Goal: Task Accomplishment & Management: Use online tool/utility

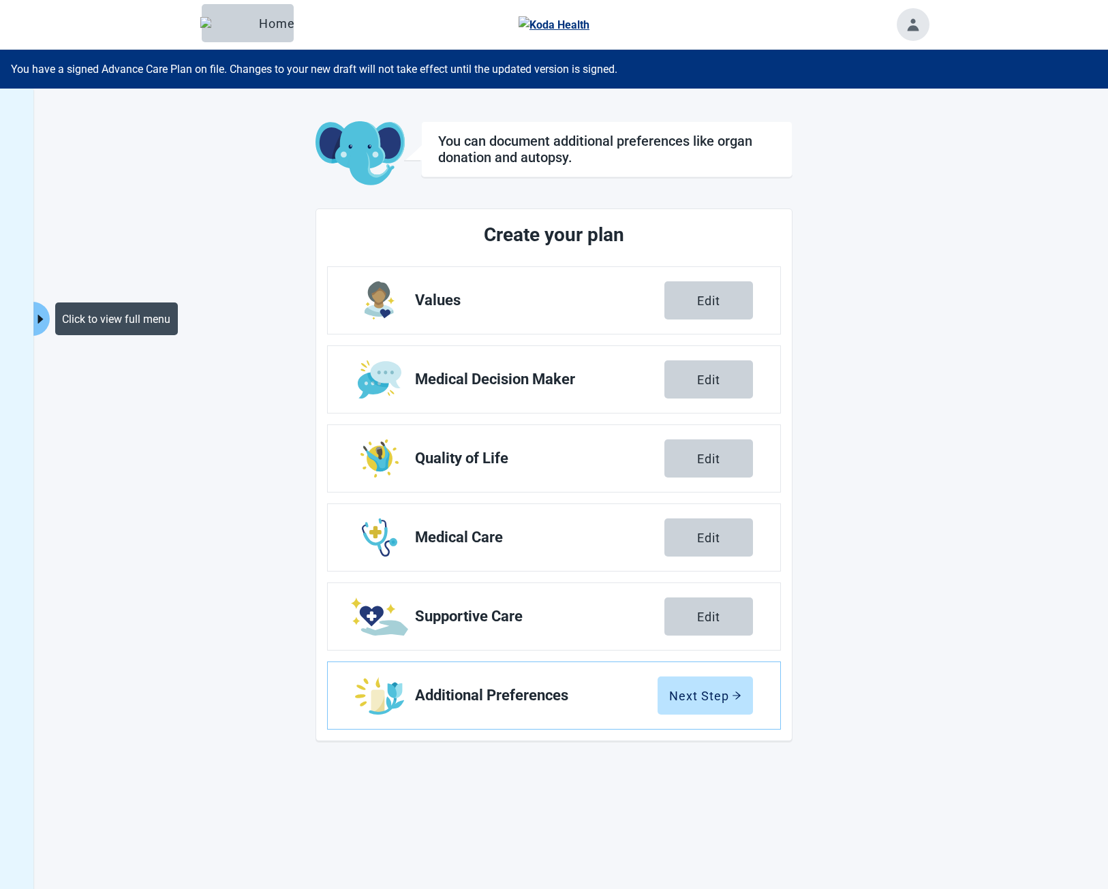
click at [43, 317] on icon "caret-right" at bounding box center [40, 319] width 13 height 13
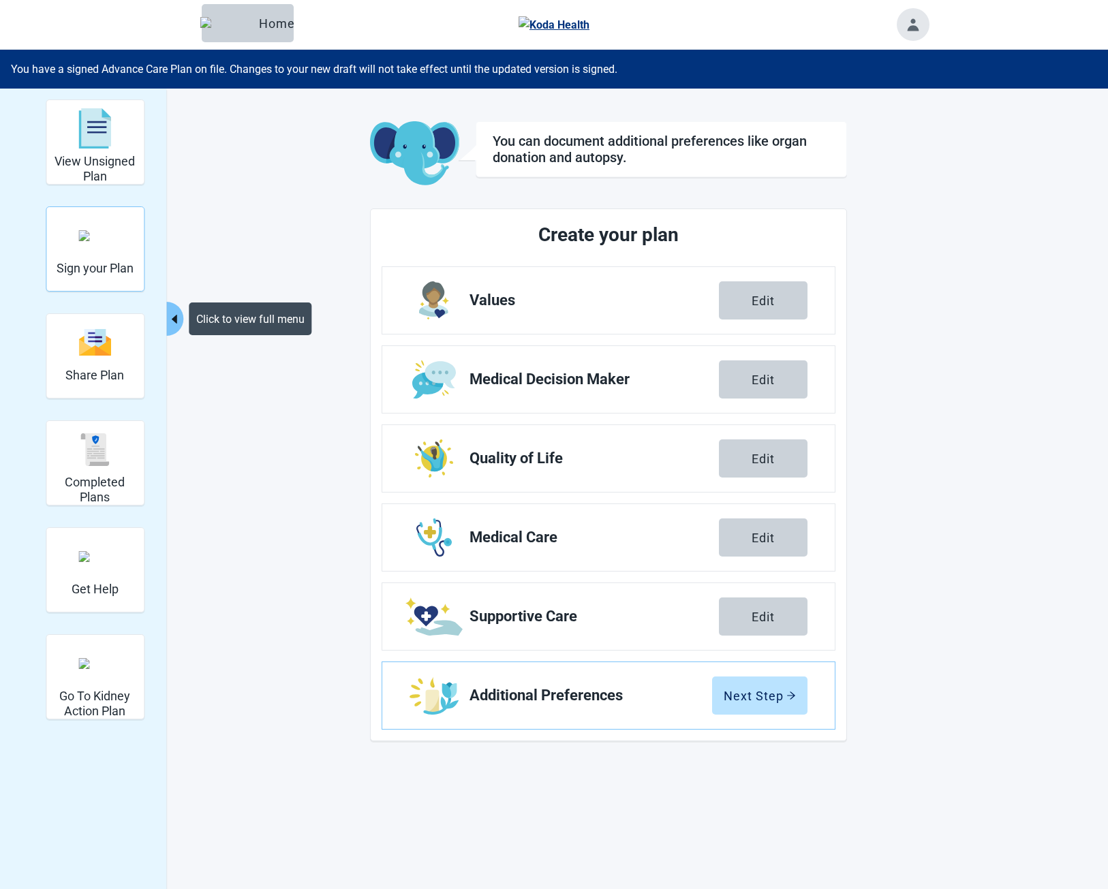
click at [116, 236] on div "Sign your Plan" at bounding box center [95, 235] width 77 height 51
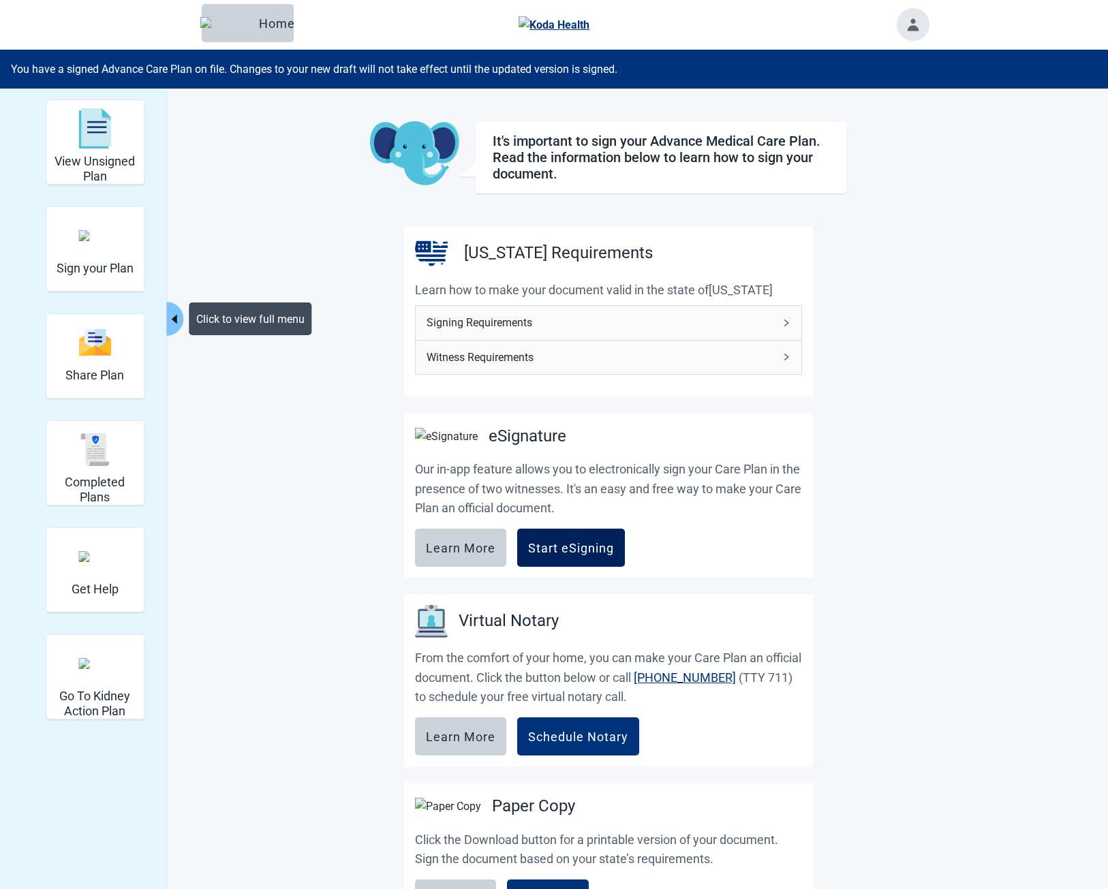
click at [588, 544] on button "Start eSigning" at bounding box center [571, 548] width 108 height 38
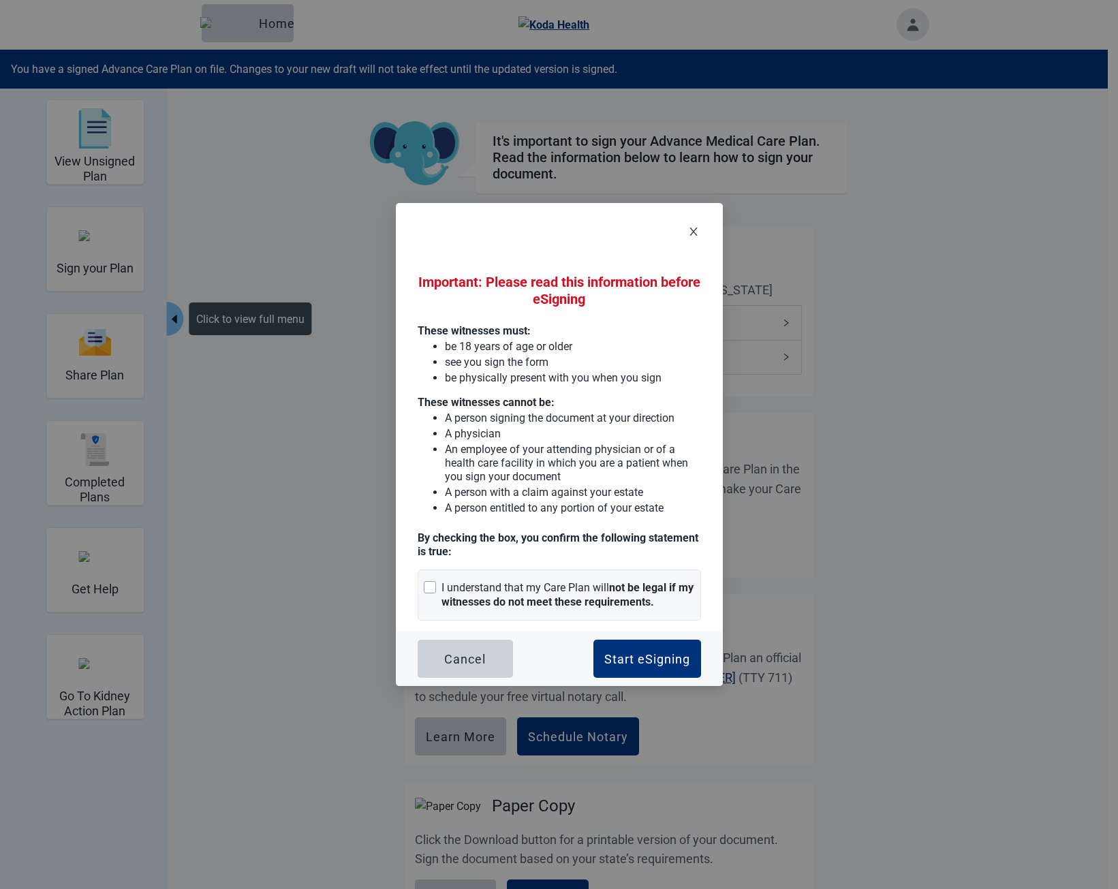
click at [694, 230] on icon "close" at bounding box center [692, 232] width 7 height 8
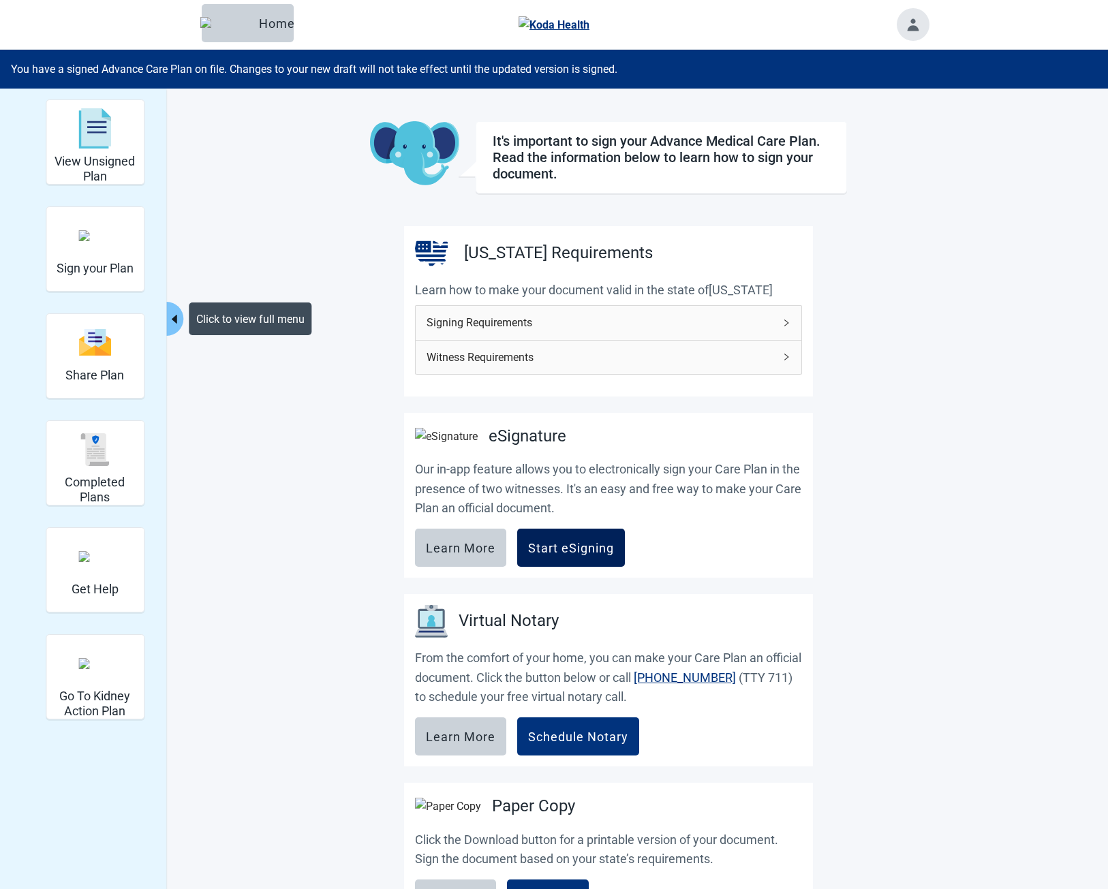
click at [588, 555] on div "Start eSigning" at bounding box center [571, 548] width 86 height 14
